Goal: Complete application form

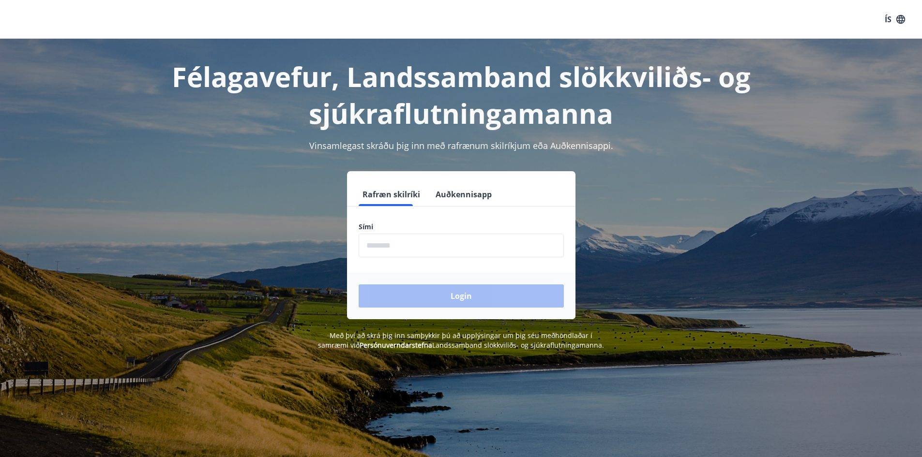
click at [437, 246] on input "phone" at bounding box center [461, 246] width 205 height 24
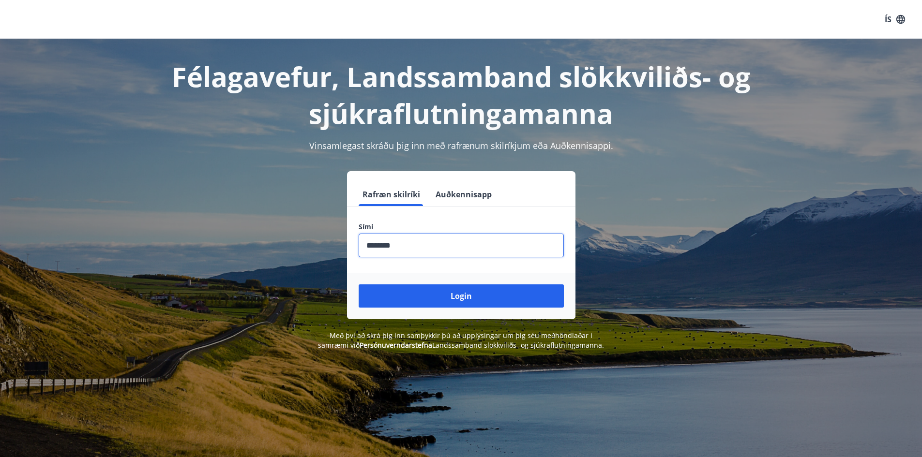
type input "********"
click at [359, 285] on button "Login" at bounding box center [461, 296] width 205 height 23
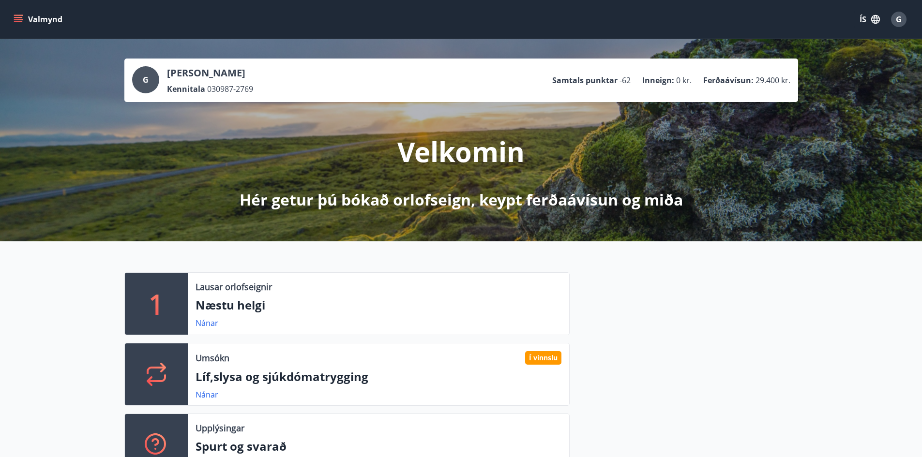
click at [50, 16] on button "Valmynd" at bounding box center [39, 19] width 55 height 17
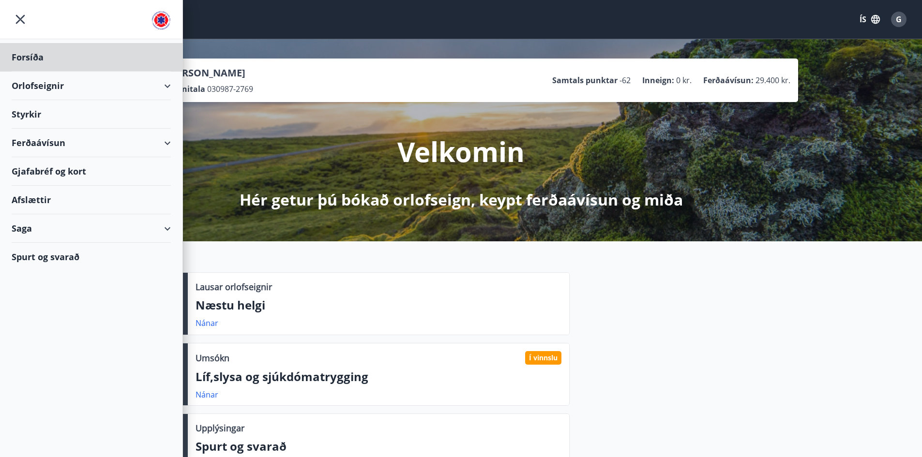
click at [44, 72] on div "Styrkir" at bounding box center [91, 57] width 159 height 29
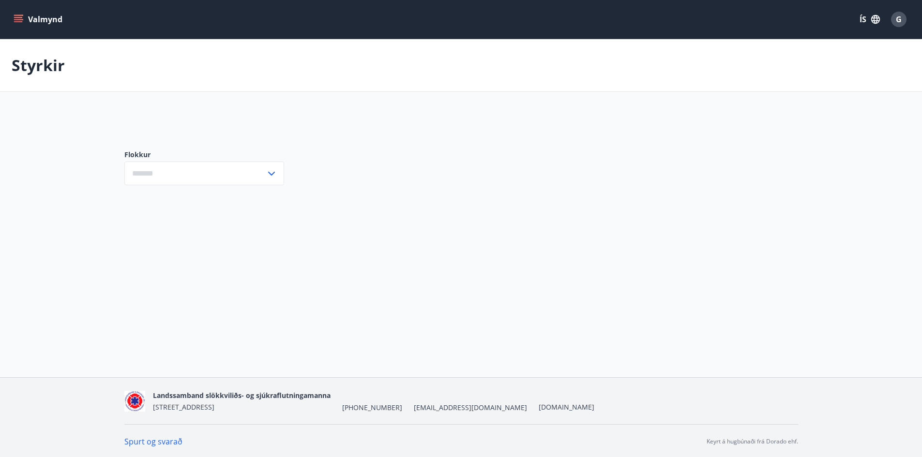
type input "***"
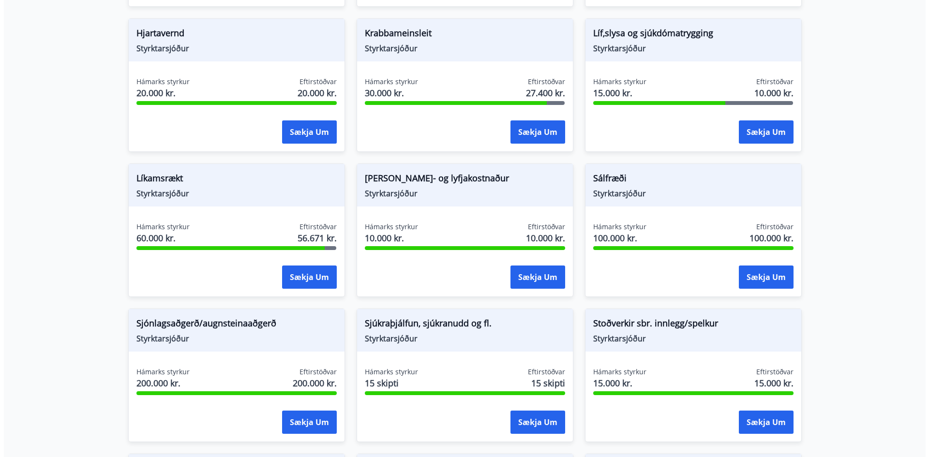
scroll to position [871, 0]
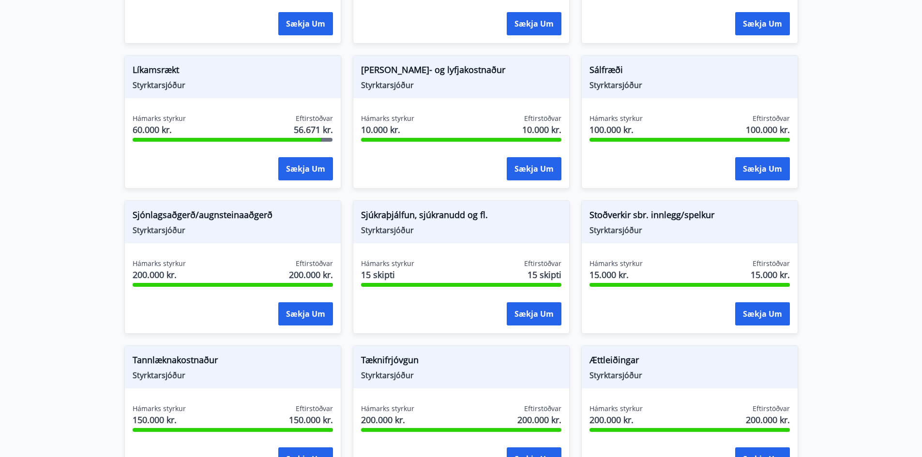
click at [662, 93] on div "Sálfræði Styrktarsjóður" at bounding box center [690, 77] width 216 height 43
click at [752, 172] on button "Sækja um" at bounding box center [762, 168] width 55 height 23
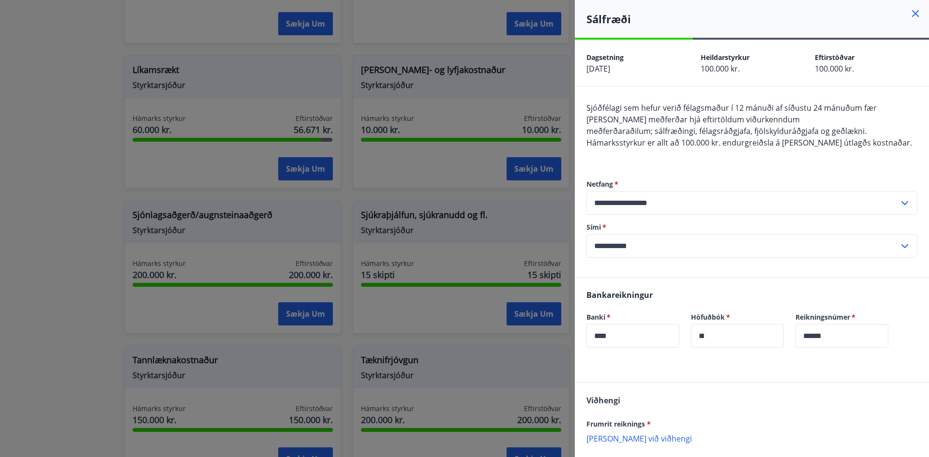
click at [627, 444] on div "Viðhengi Frumrit reiknings * Bæta við viðhengi {error_attachment_undefined} Við…" at bounding box center [752, 437] width 354 height 108
click at [633, 438] on p "Bæta við viðhengi" at bounding box center [751, 439] width 331 height 10
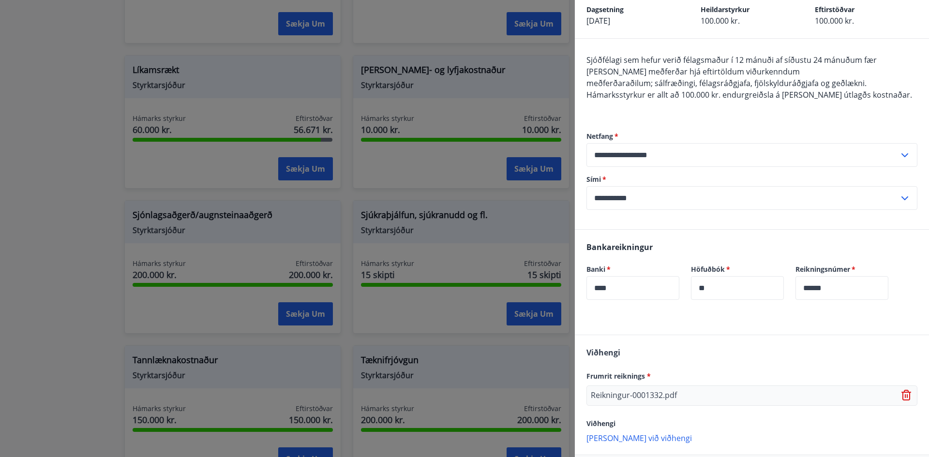
scroll to position [93, 0]
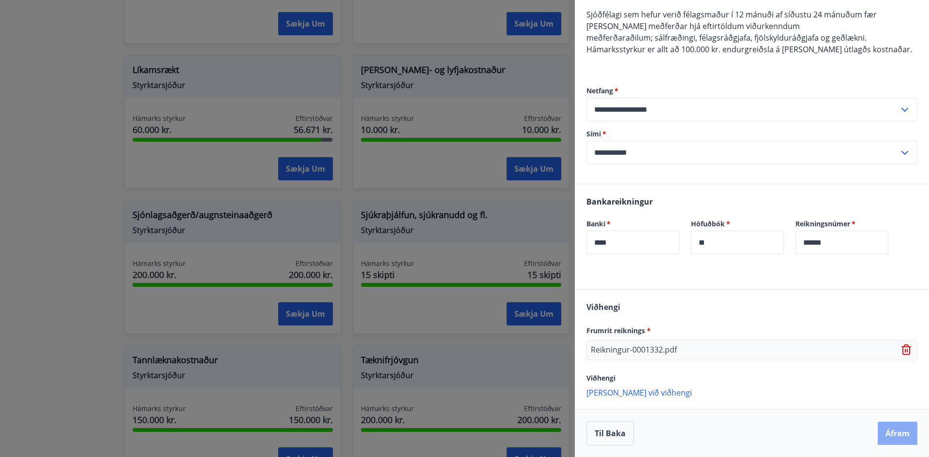
click at [891, 431] on button "Áfram" at bounding box center [898, 433] width 40 height 23
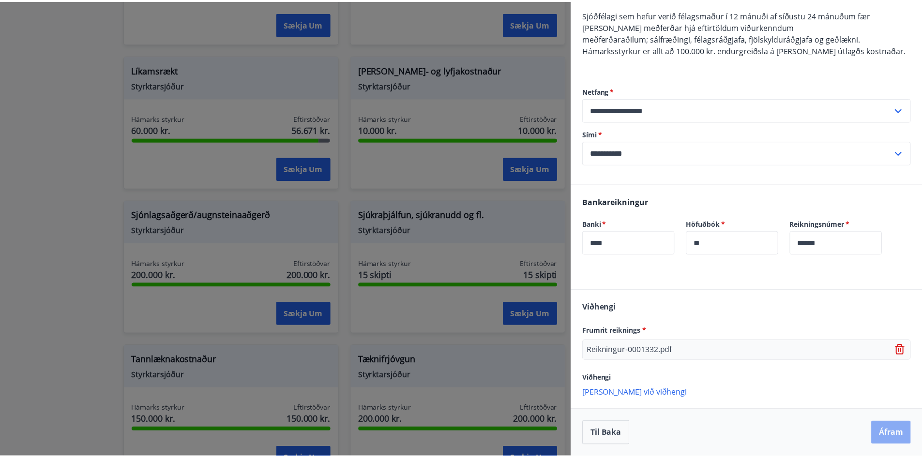
scroll to position [0, 0]
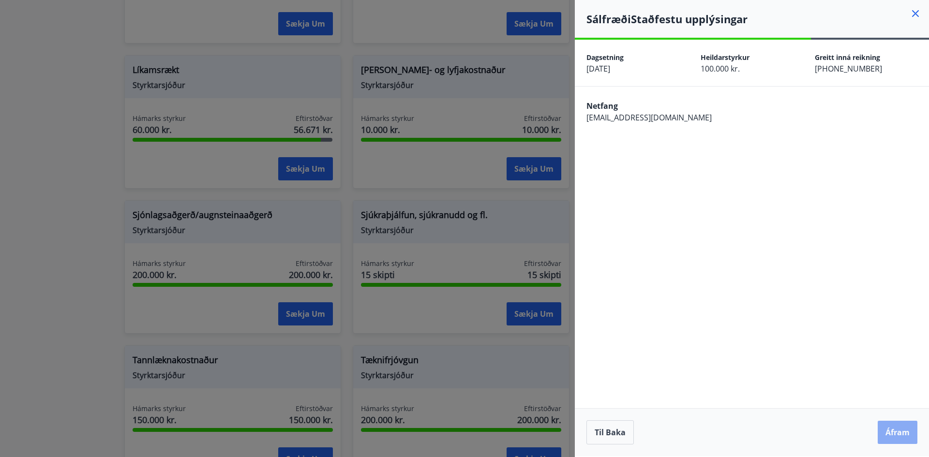
click at [901, 429] on button "Áfram" at bounding box center [898, 432] width 40 height 23
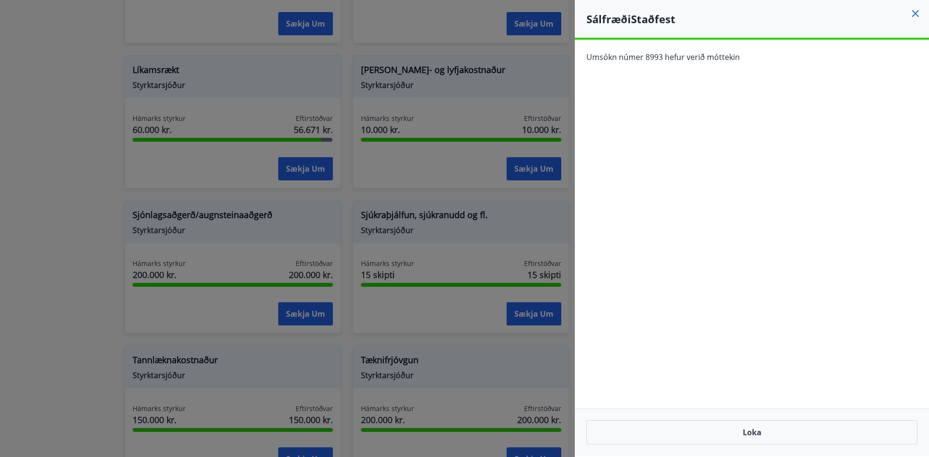
click at [361, 98] on div at bounding box center [464, 228] width 929 height 457
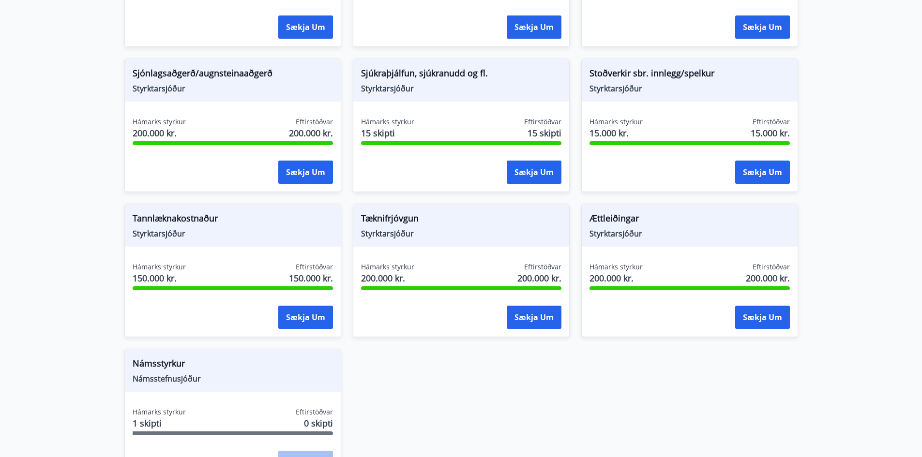
scroll to position [1016, 0]
